Goal: Information Seeking & Learning: Check status

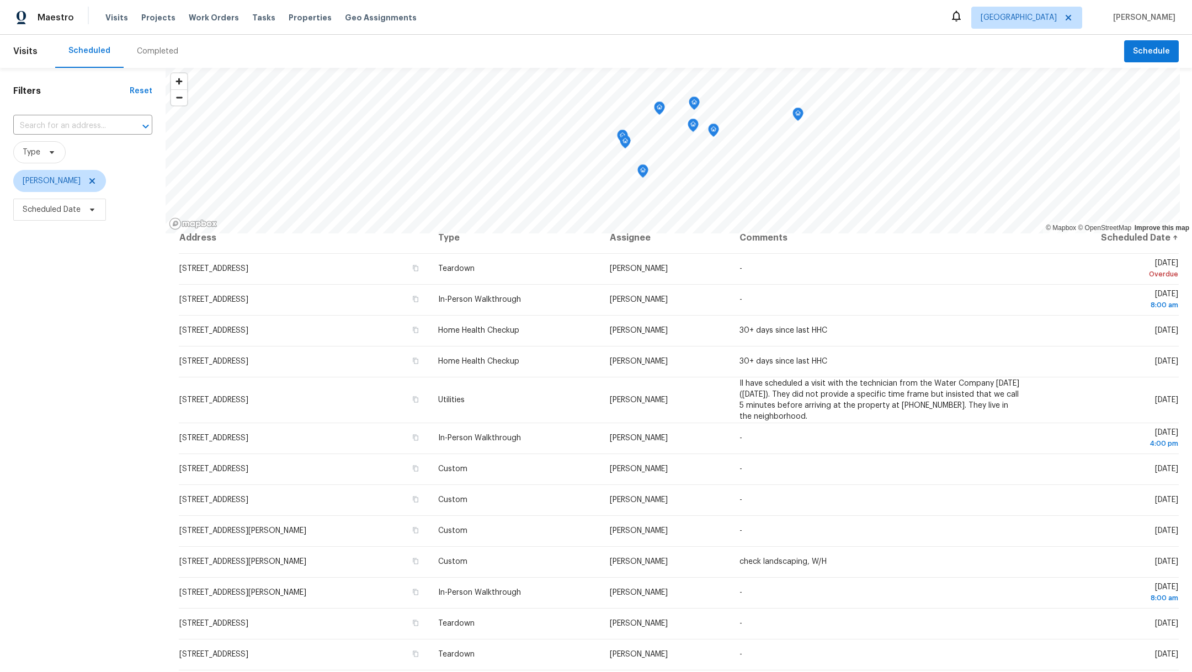
click at [156, 49] on div "Completed" at bounding box center [157, 51] width 41 height 11
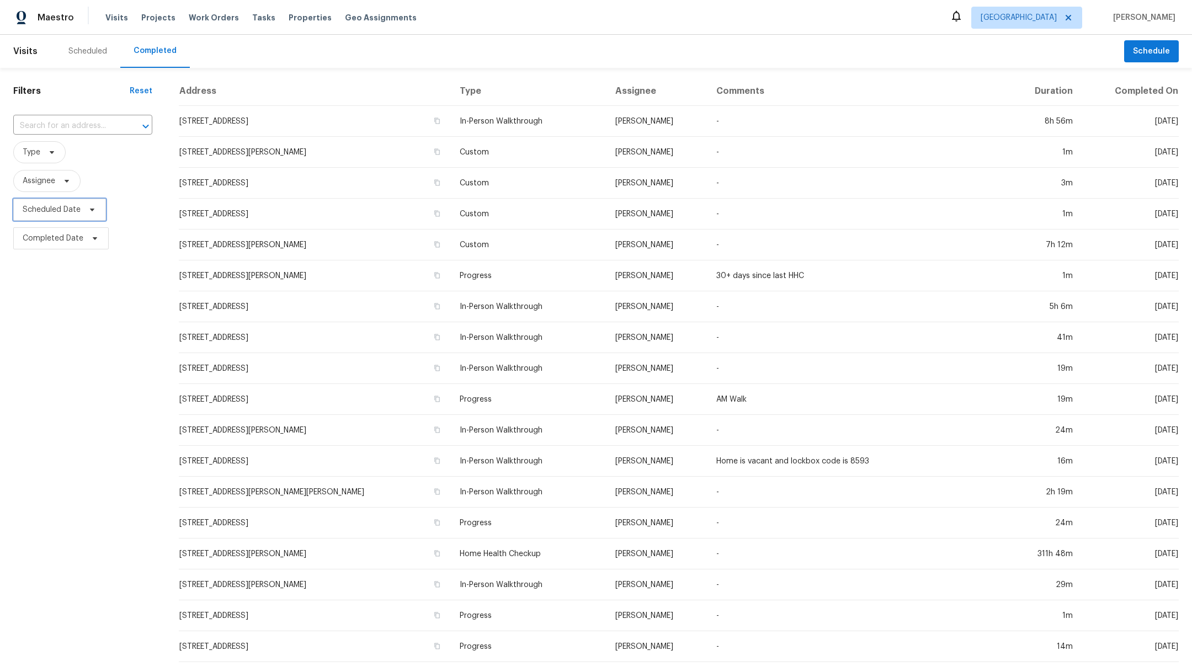
click at [45, 214] on span "Scheduled Date" at bounding box center [52, 209] width 58 height 11
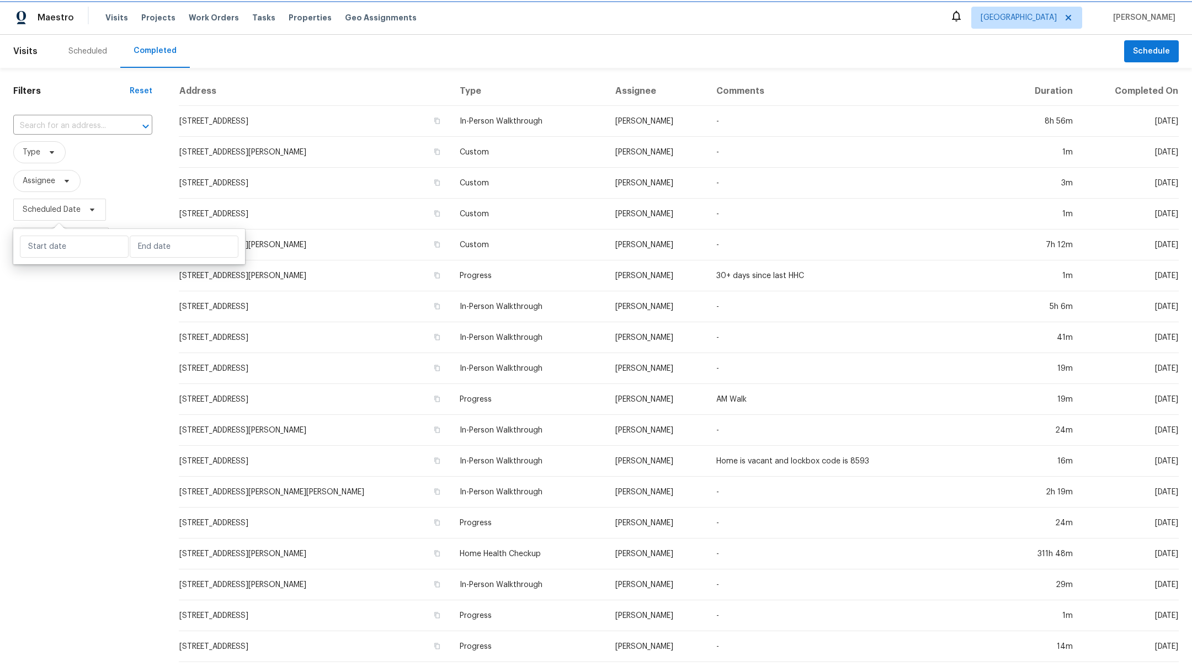
click at [45, 214] on span "Scheduled Date" at bounding box center [52, 209] width 58 height 11
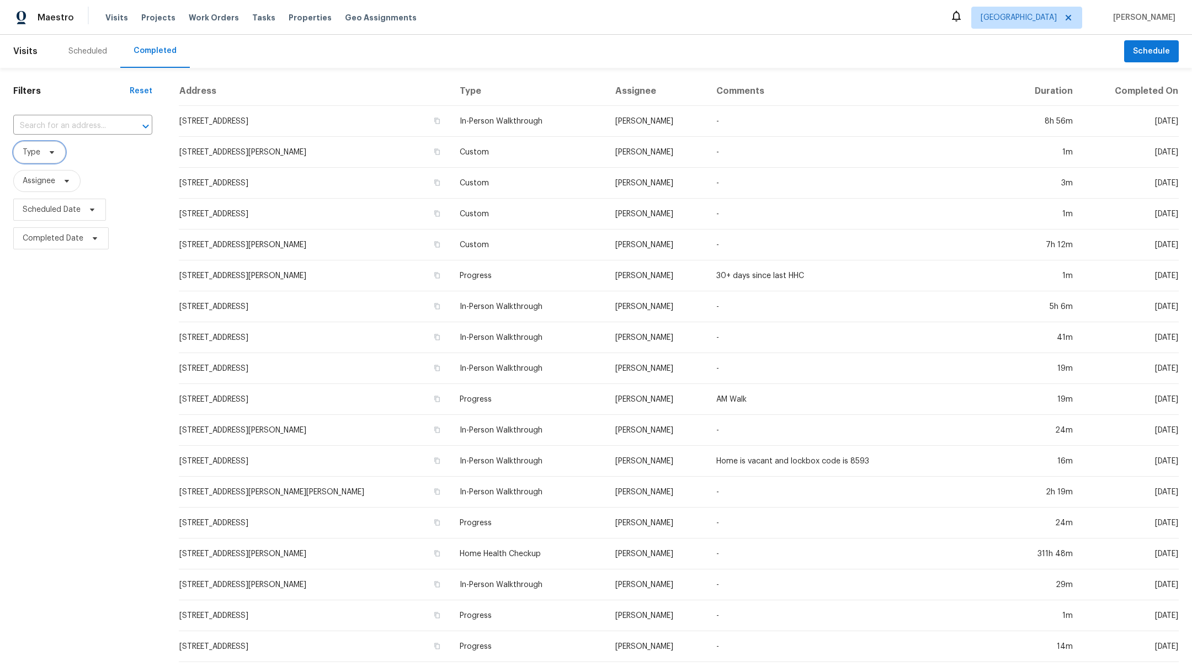
click at [30, 151] on span "Type" at bounding box center [32, 152] width 18 height 11
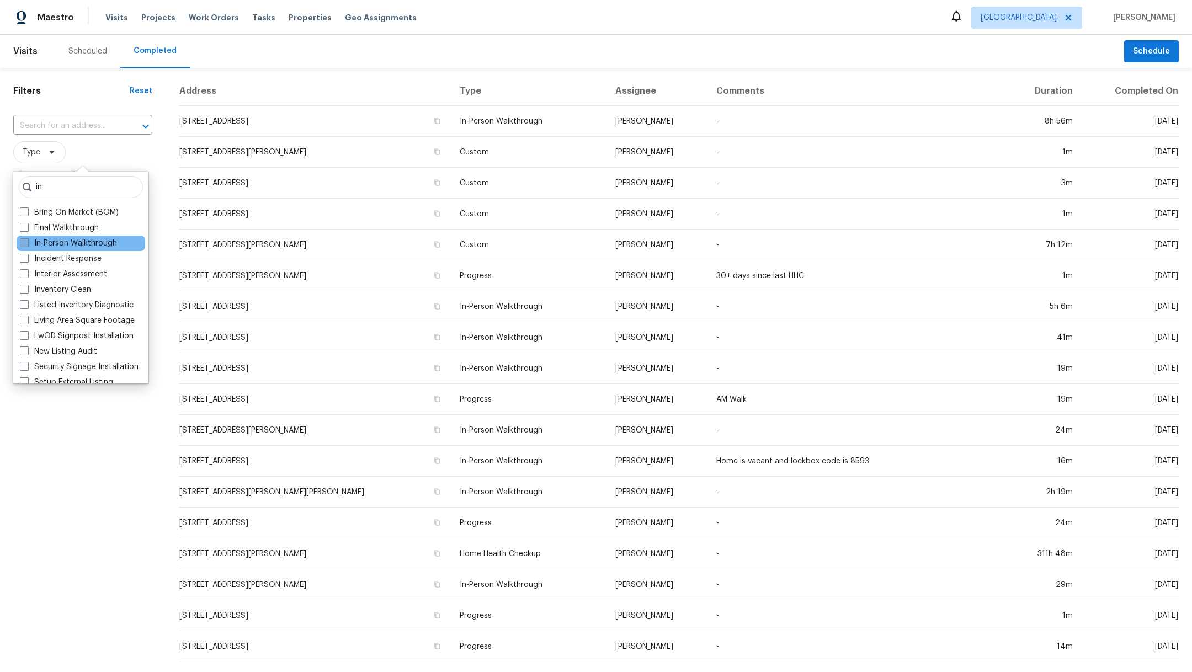
type input "in"
click at [30, 241] on label "In-Person Walkthrough" at bounding box center [68, 243] width 97 height 11
click at [27, 241] on input "In-Person Walkthrough" at bounding box center [23, 241] width 7 height 7
checkbox input "true"
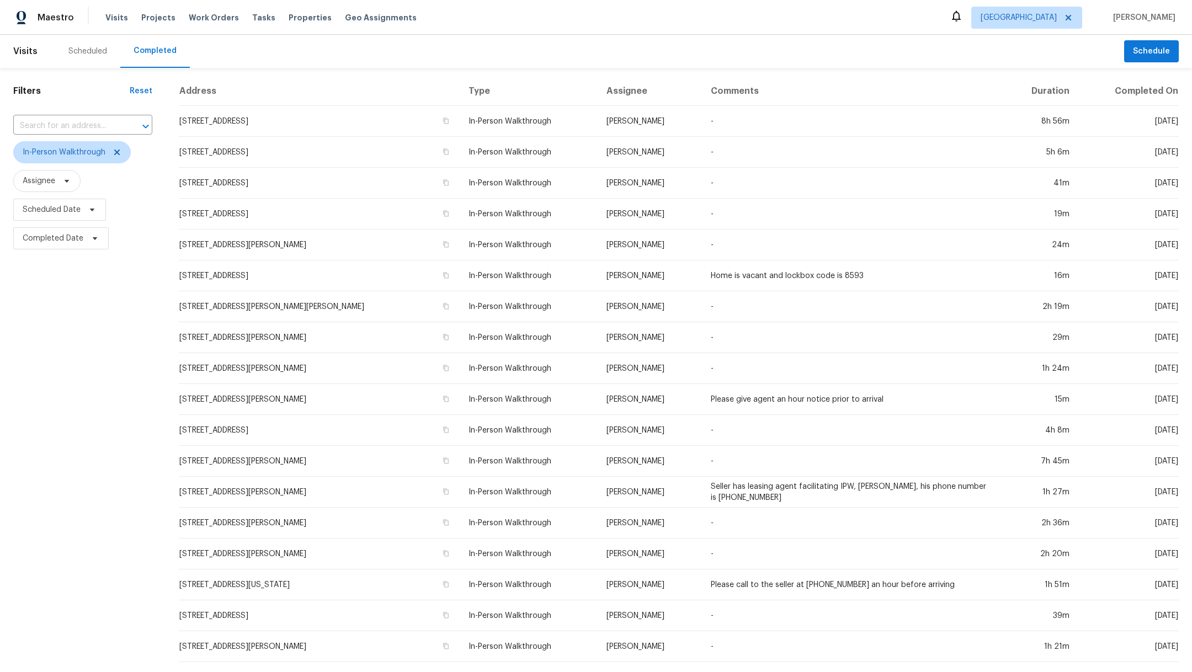
click at [5, 547] on div "Filters Reset ​ In-Person Walkthrough Assignee Scheduled Date Completed Date" at bounding box center [83, 410] width 166 height 685
click at [45, 187] on span "Assignee" at bounding box center [46, 181] width 67 height 22
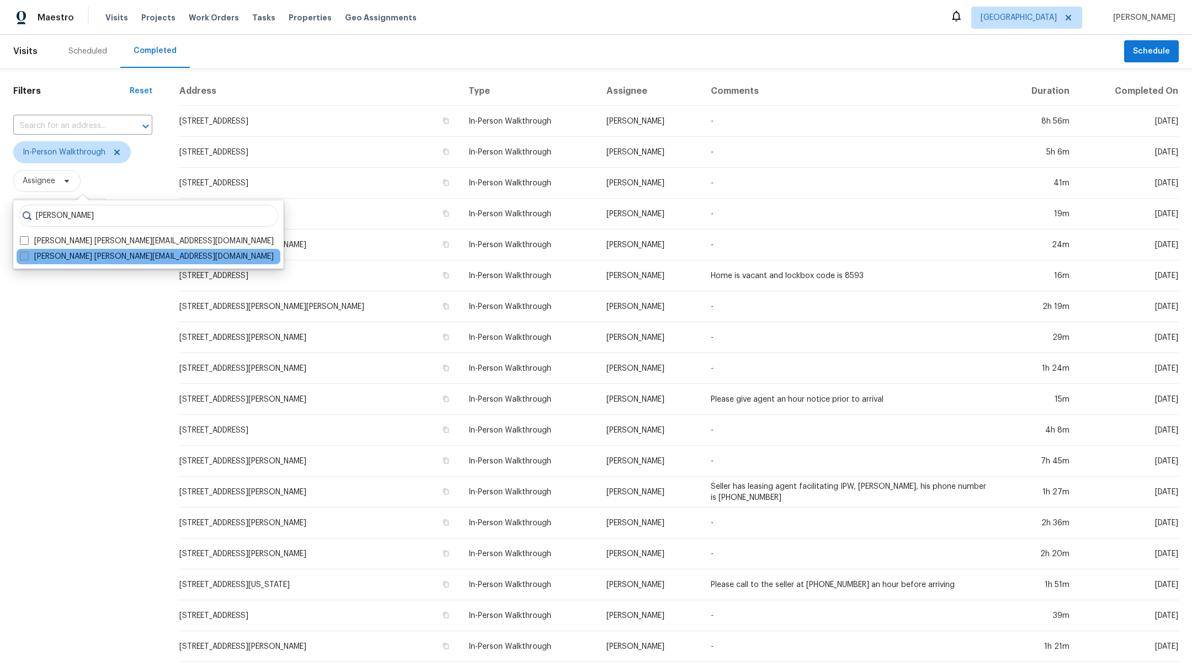
type input "[PERSON_NAME]"
click at [25, 258] on span at bounding box center [24, 256] width 9 height 9
click at [25, 258] on input "[PERSON_NAME] [PERSON_NAME][EMAIL_ADDRESS][DOMAIN_NAME]" at bounding box center [23, 254] width 7 height 7
checkbox input "true"
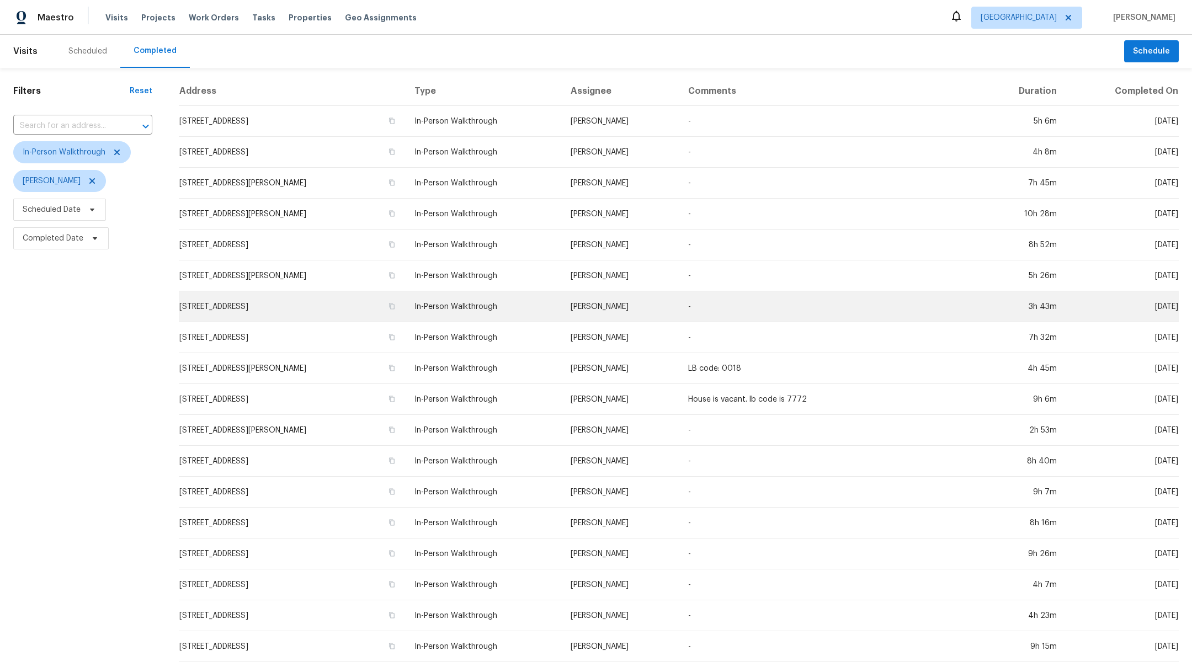
click at [264, 304] on td "[STREET_ADDRESS]" at bounding box center [292, 306] width 227 height 31
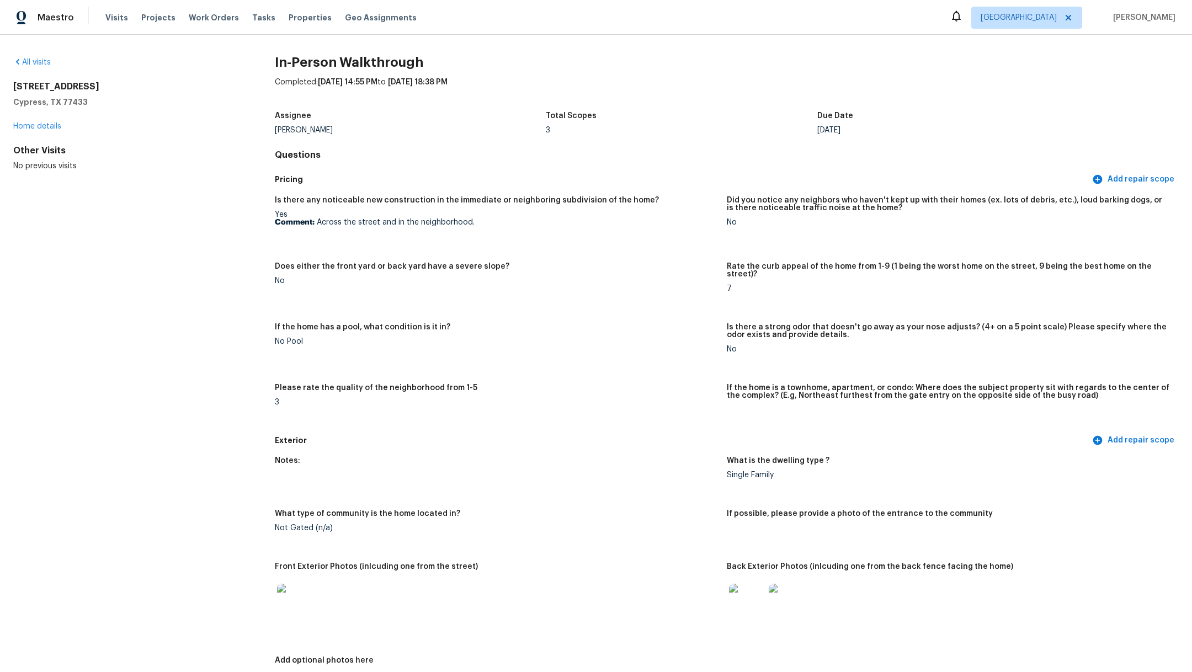
click at [294, 588] on img at bounding box center [294, 601] width 35 height 35
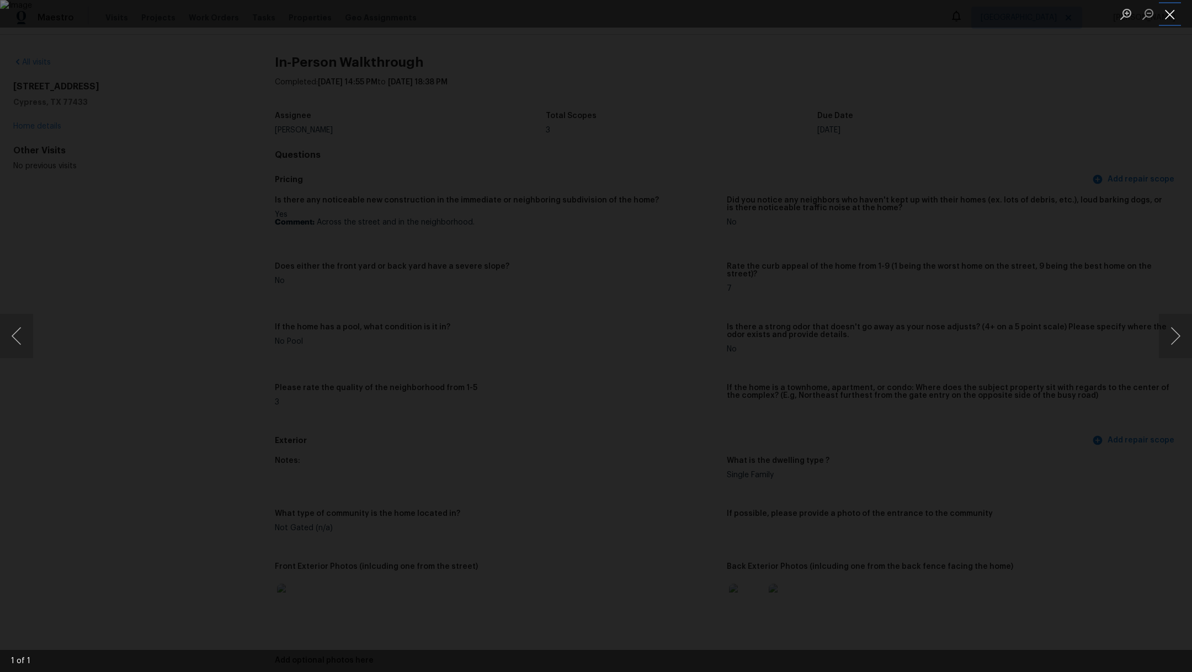
click at [1173, 11] on button "Close lightbox" at bounding box center [1170, 13] width 22 height 19
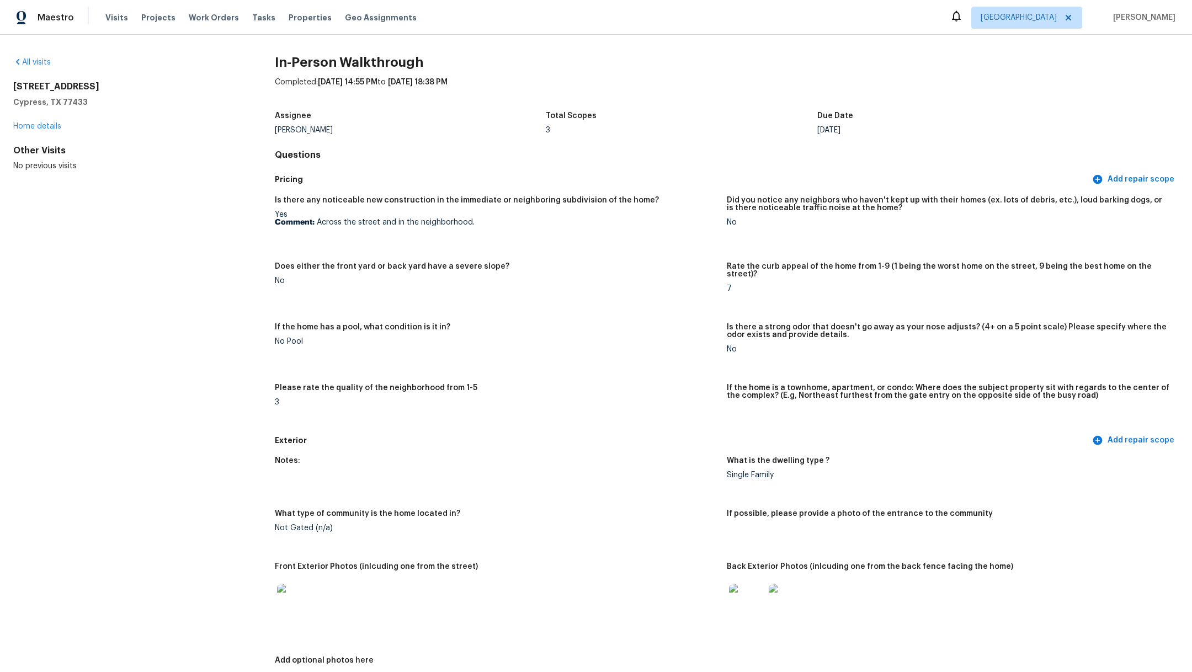
click at [739, 584] on img at bounding box center [746, 601] width 35 height 35
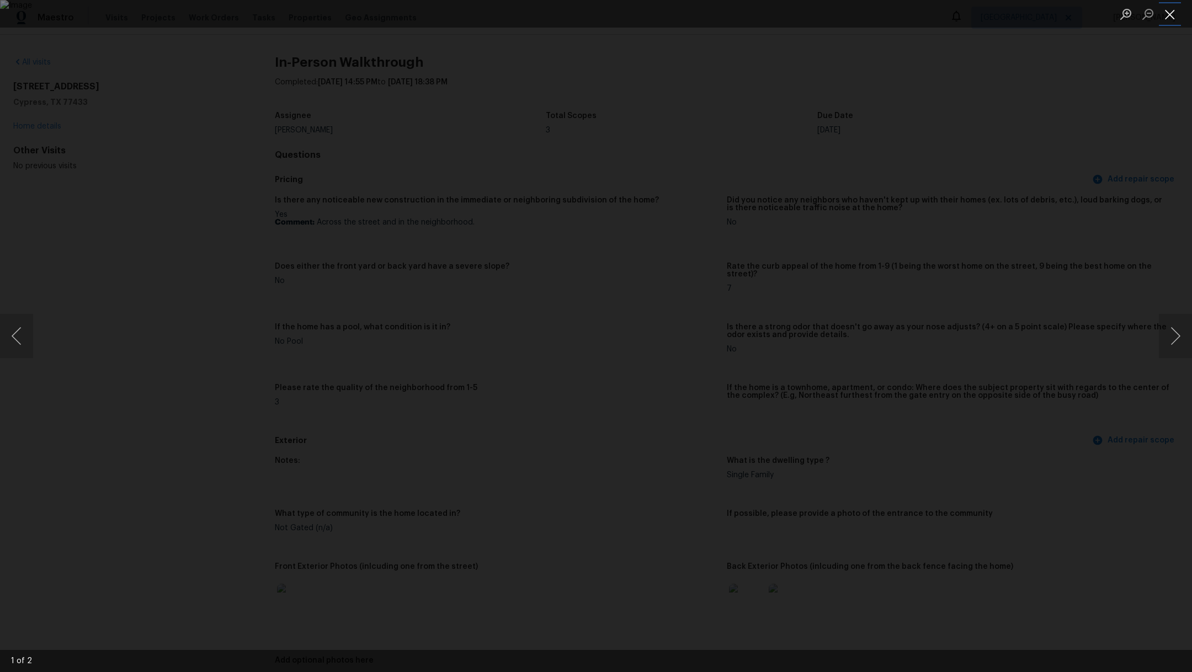
click at [1172, 10] on button "Close lightbox" at bounding box center [1170, 13] width 22 height 19
